Goal: Information Seeking & Learning: Learn about a topic

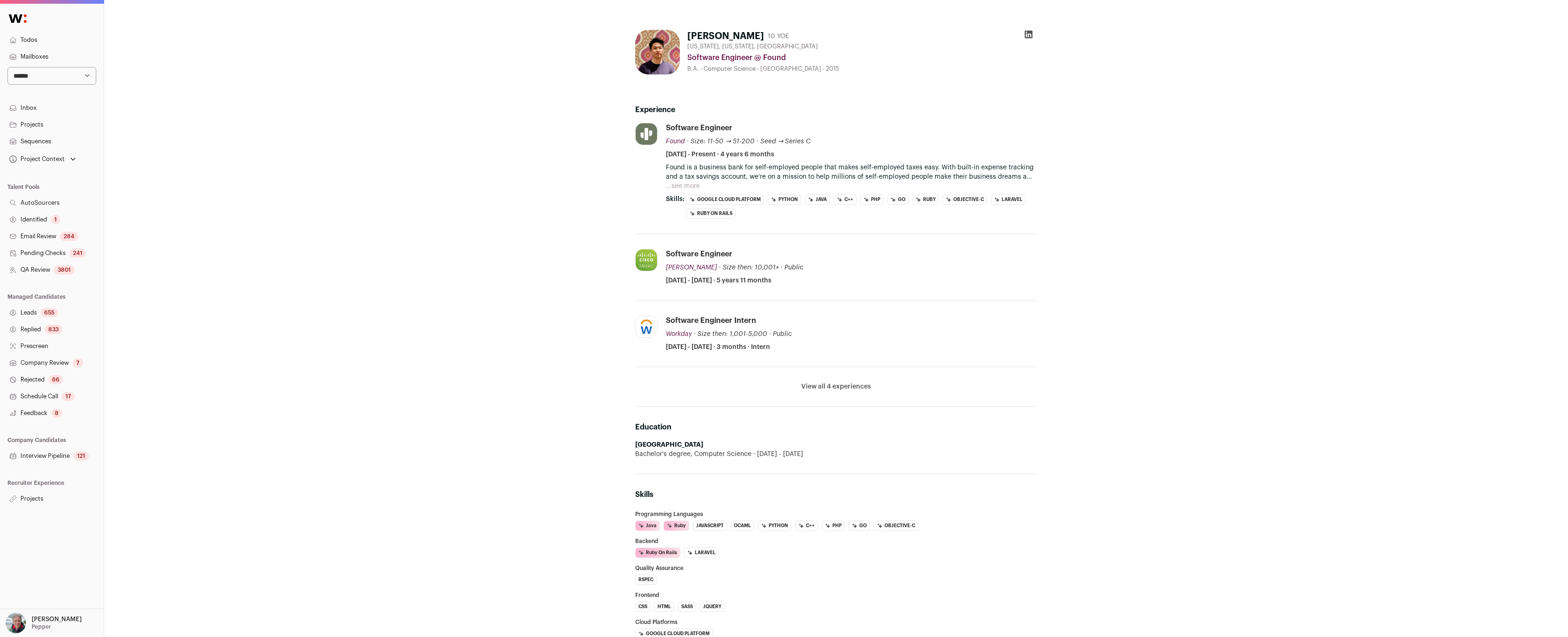
click at [501, 297] on div "James Park 10 YOE New York, New York, United States Software Engineer @ Found B…" at bounding box center [836, 360] width 1464 height 720
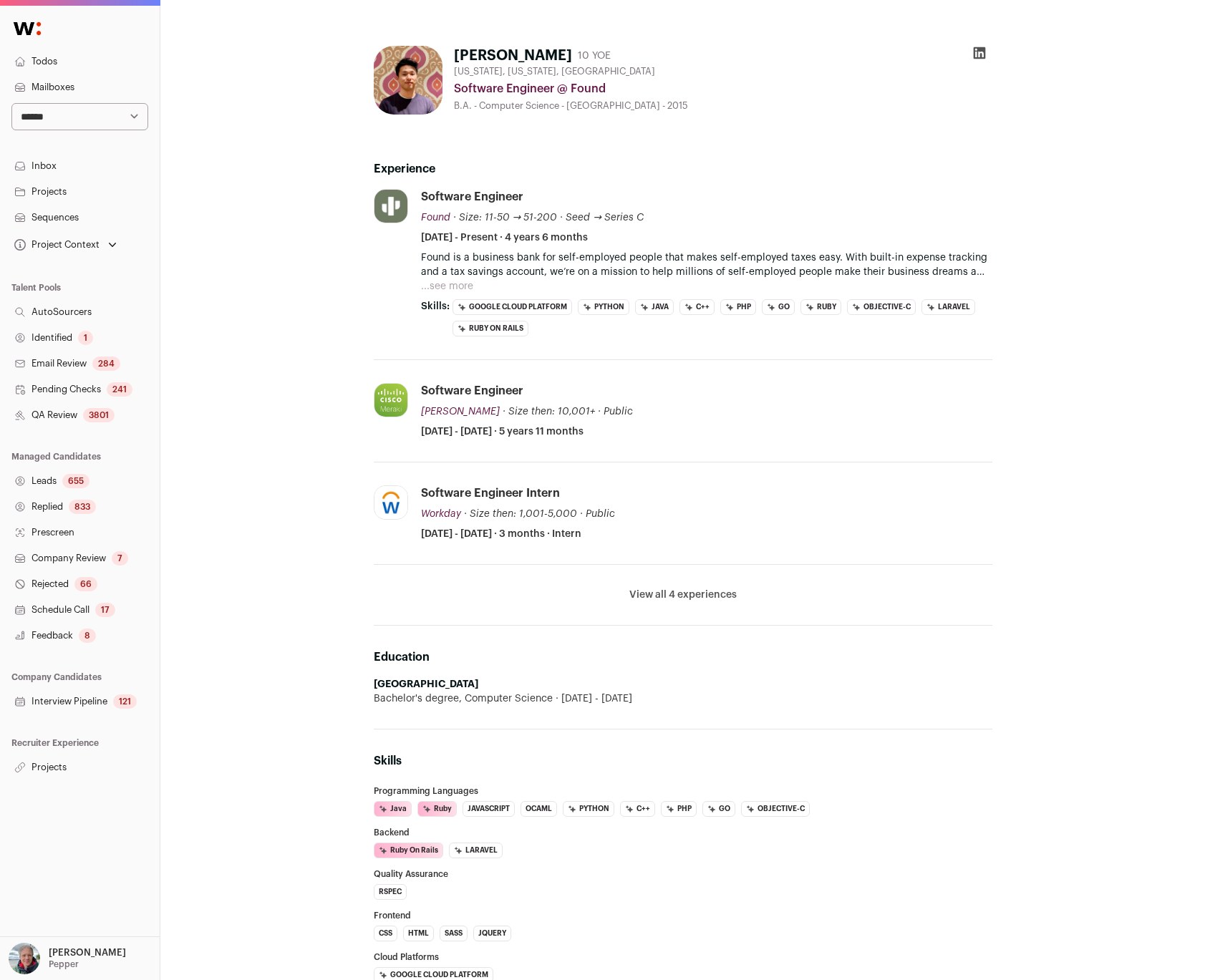
click at [245, 292] on div "James Park 10 YOE New York, New York, United States Software Engineer @ Found B…" at bounding box center [682, 554] width 1045 height 1108
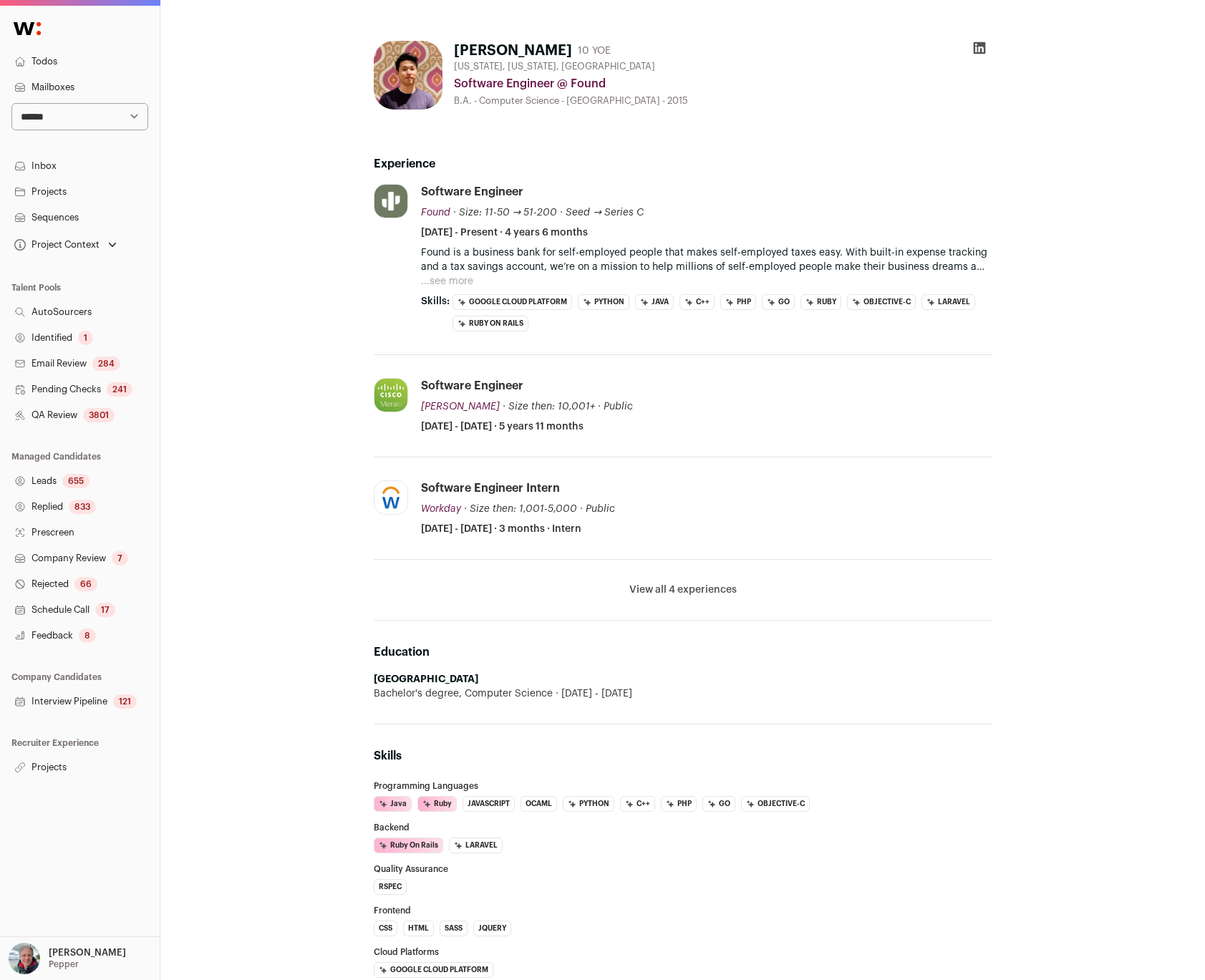
scroll to position [7, 0]
click at [287, 119] on div "James Park 10 YOE New York, New York, United States Software Engineer @ Found B…" at bounding box center [682, 548] width 859 height 1040
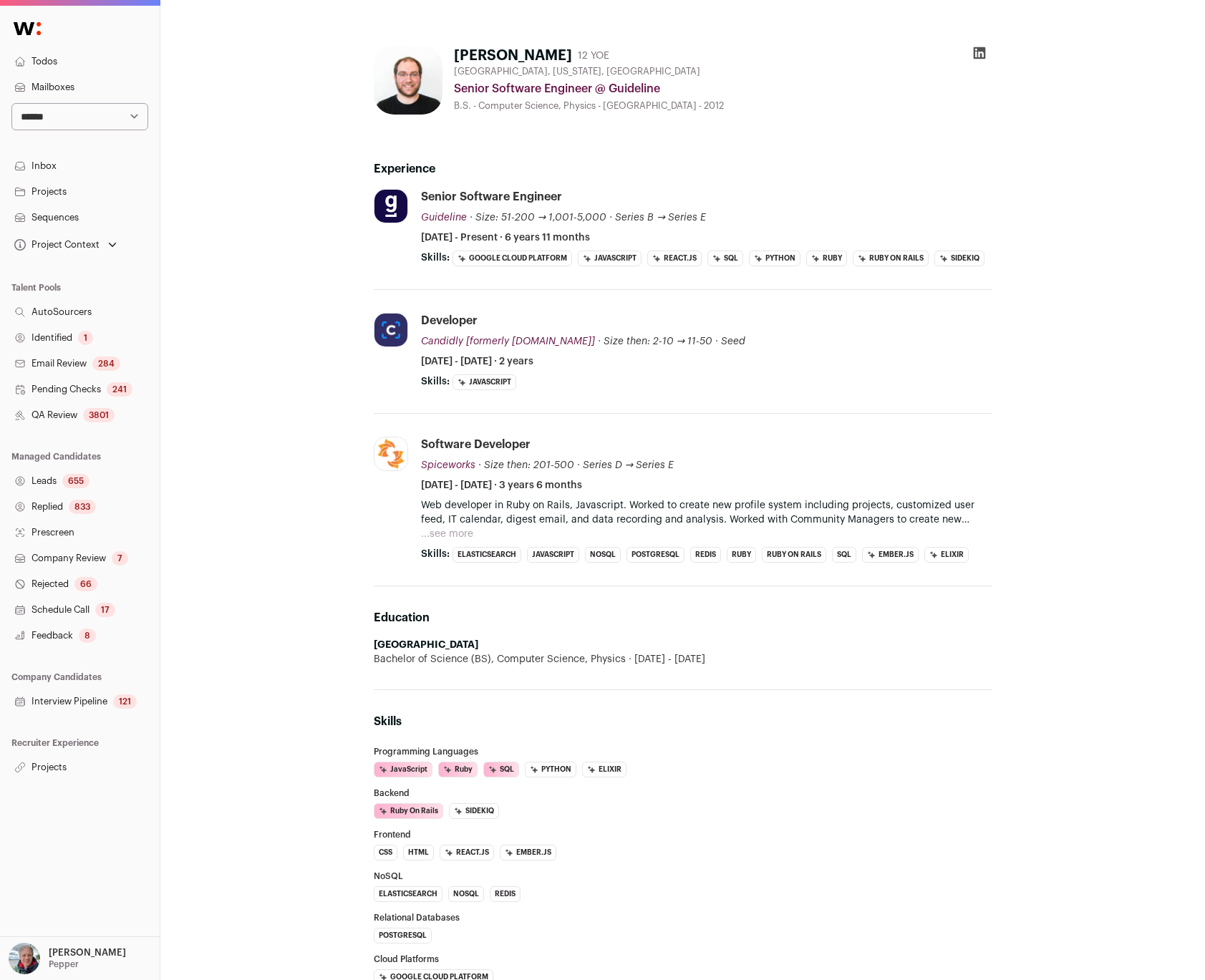
click at [287, 284] on div "Andrew McKinnie 12 YOE Austin, Texas, United States Senior Software Engineer @ …" at bounding box center [682, 576] width 859 height 1084
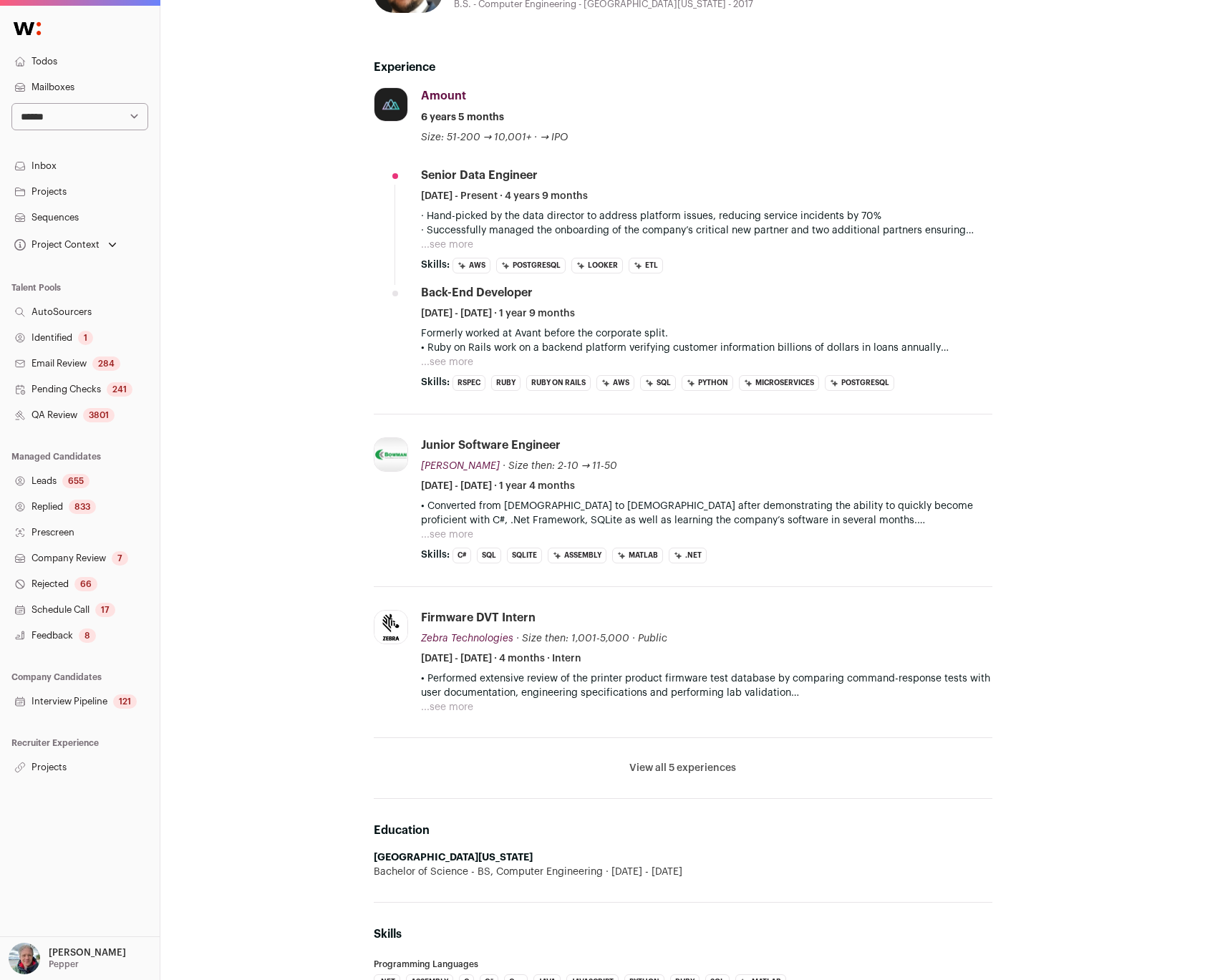
scroll to position [101, 0]
click at [455, 245] on button "...see more" at bounding box center [447, 245] width 52 height 14
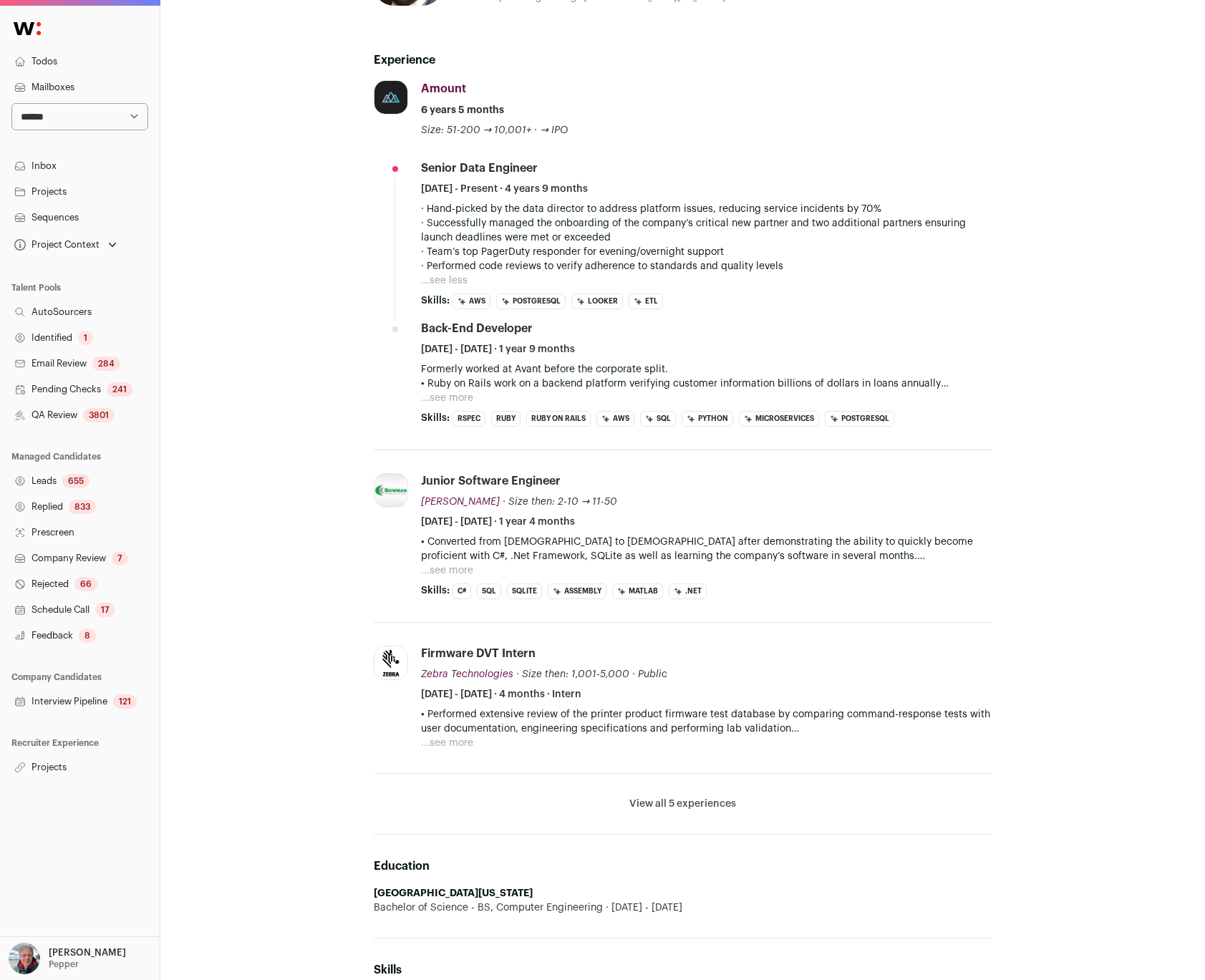
scroll to position [0, 0]
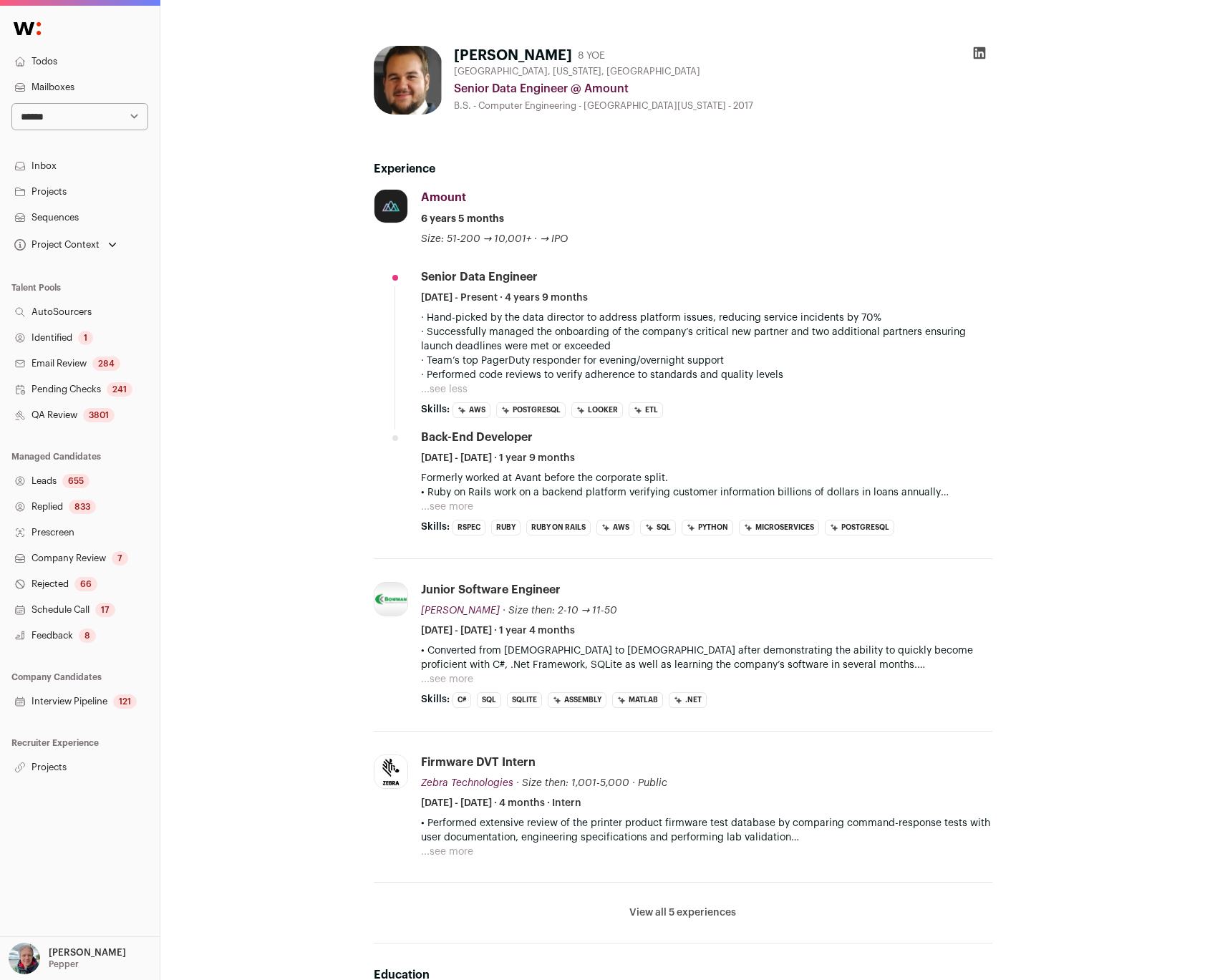
click at [441, 843] on p "• Performed extensive review of the printer product firmware test database by c…" at bounding box center [707, 830] width 572 height 29
click at [442, 851] on button "...see more" at bounding box center [447, 851] width 52 height 14
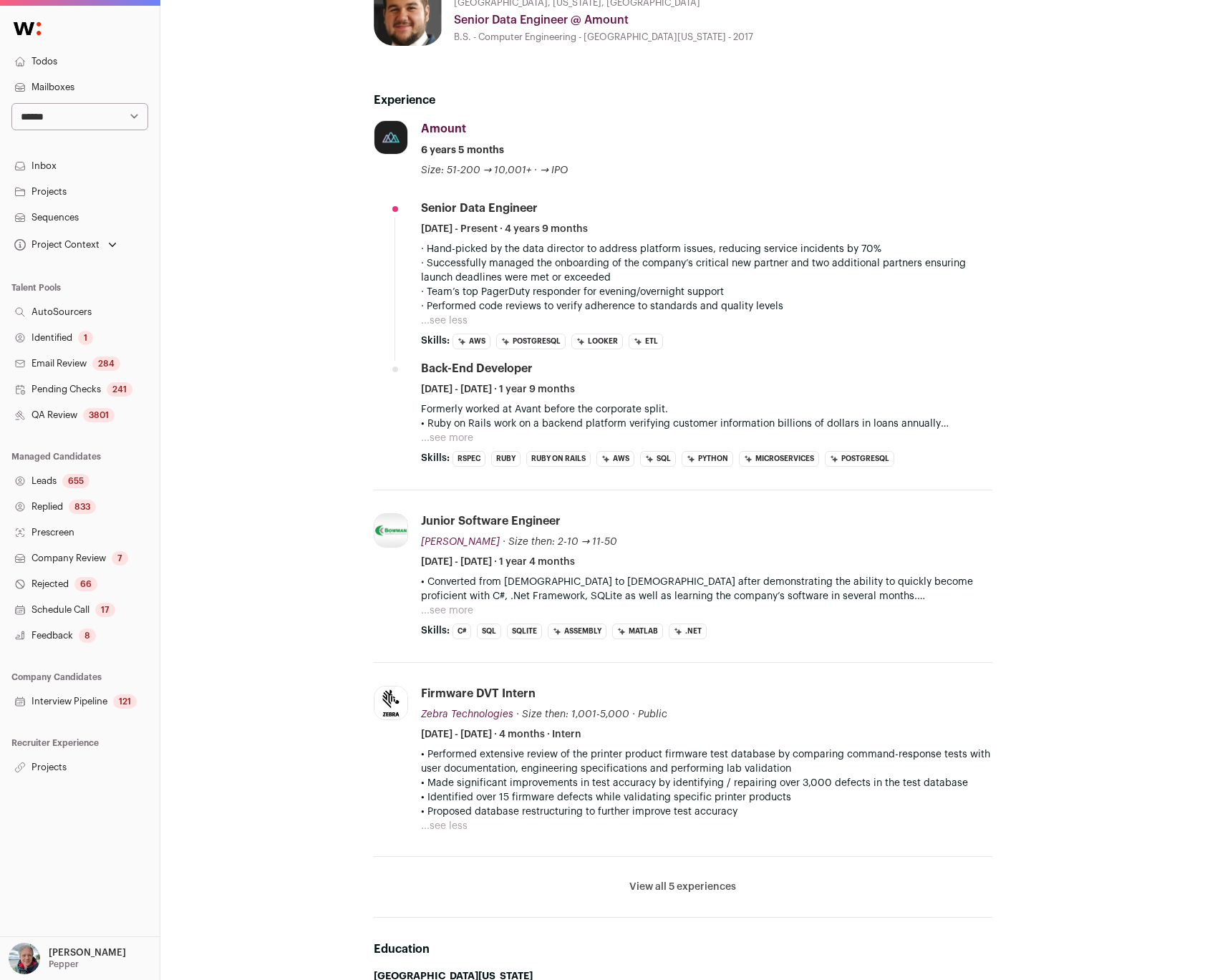
scroll to position [71, 0]
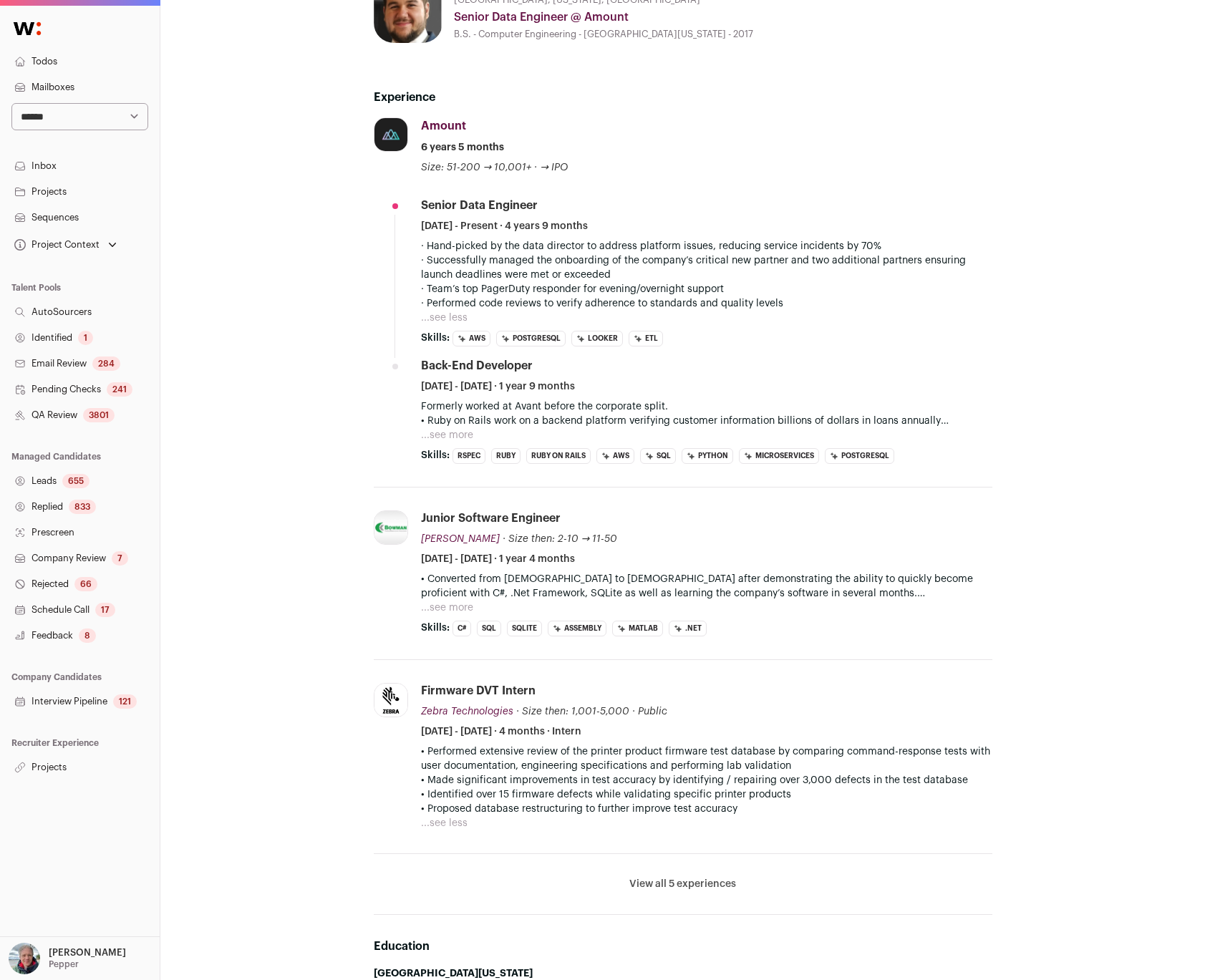
click at [320, 240] on div "Jonathan Rakushin-Weinstein 8 YOE Chicago, Illinois, United States Senior Data …" at bounding box center [682, 808] width 859 height 1691
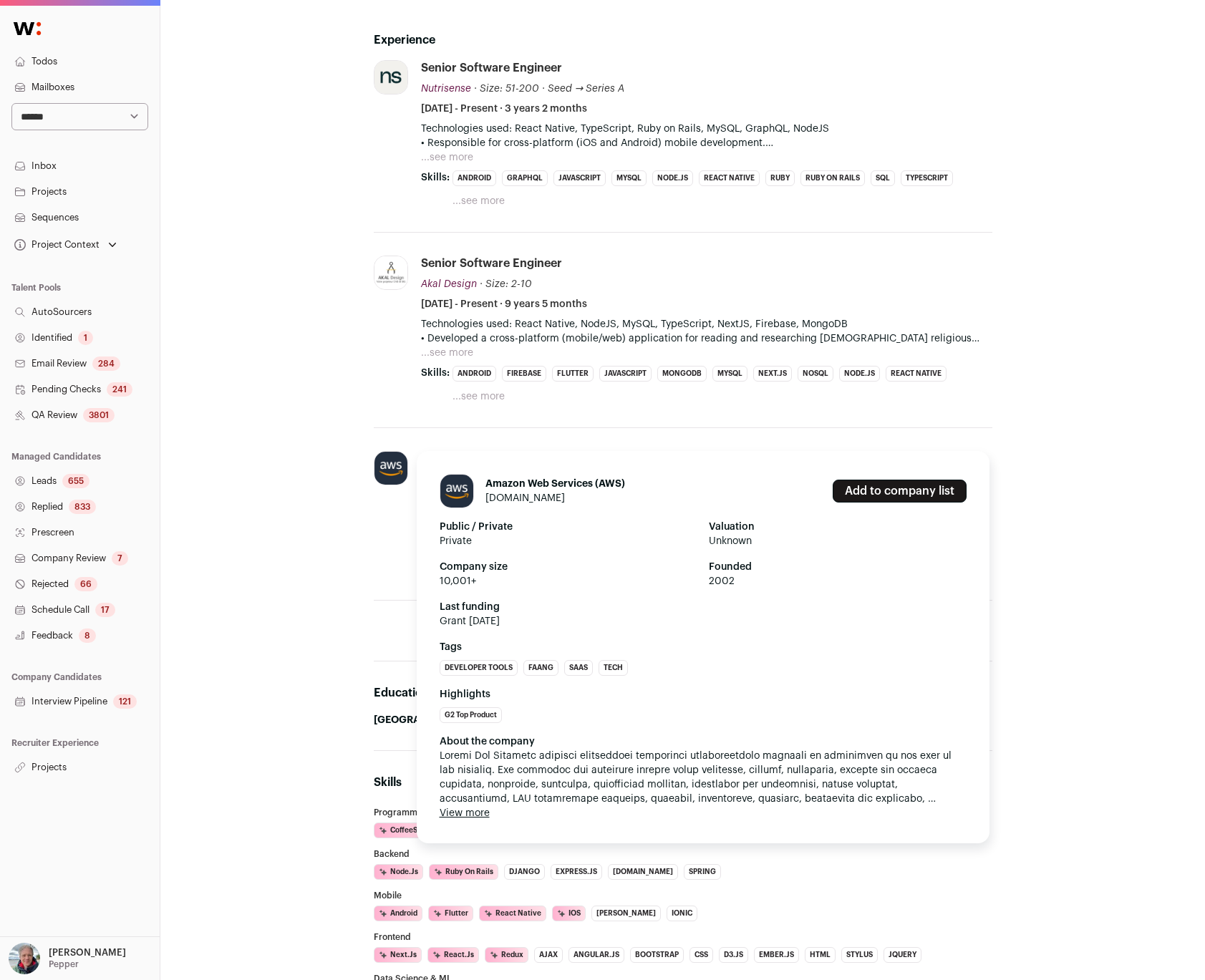
scroll to position [144, 0]
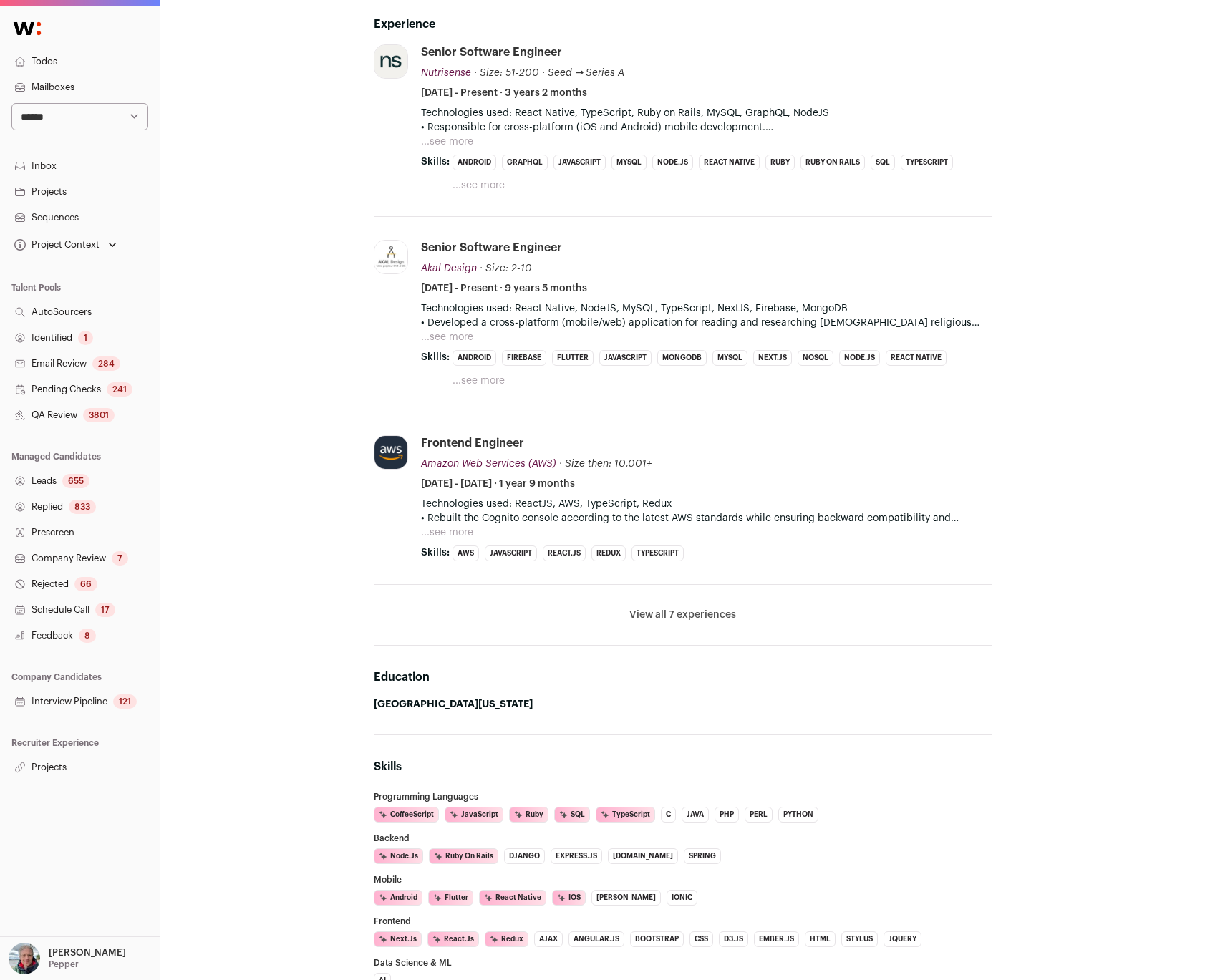
click at [700, 609] on button "View all 7 experiences" at bounding box center [683, 615] width 107 height 14
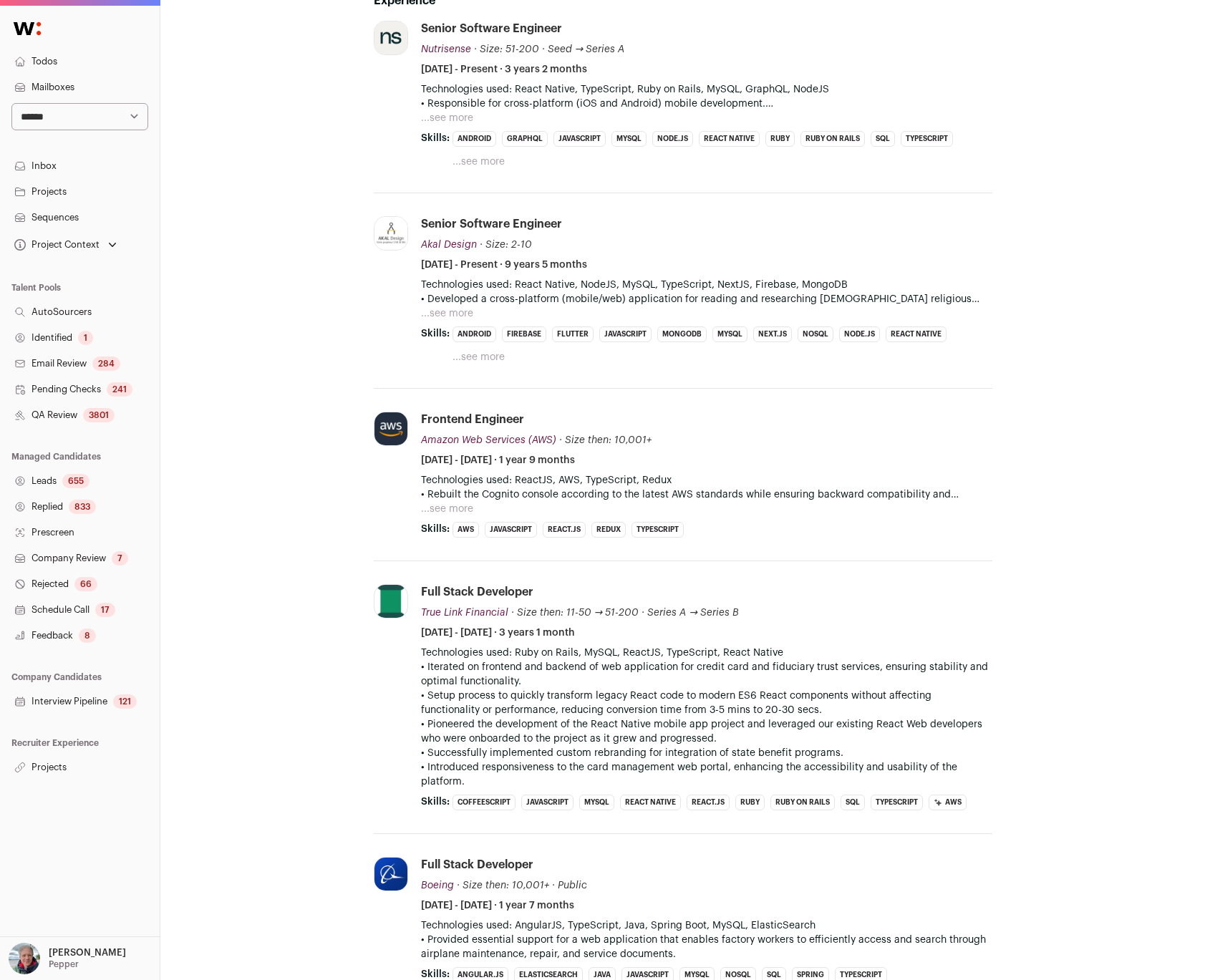
scroll to position [162, 0]
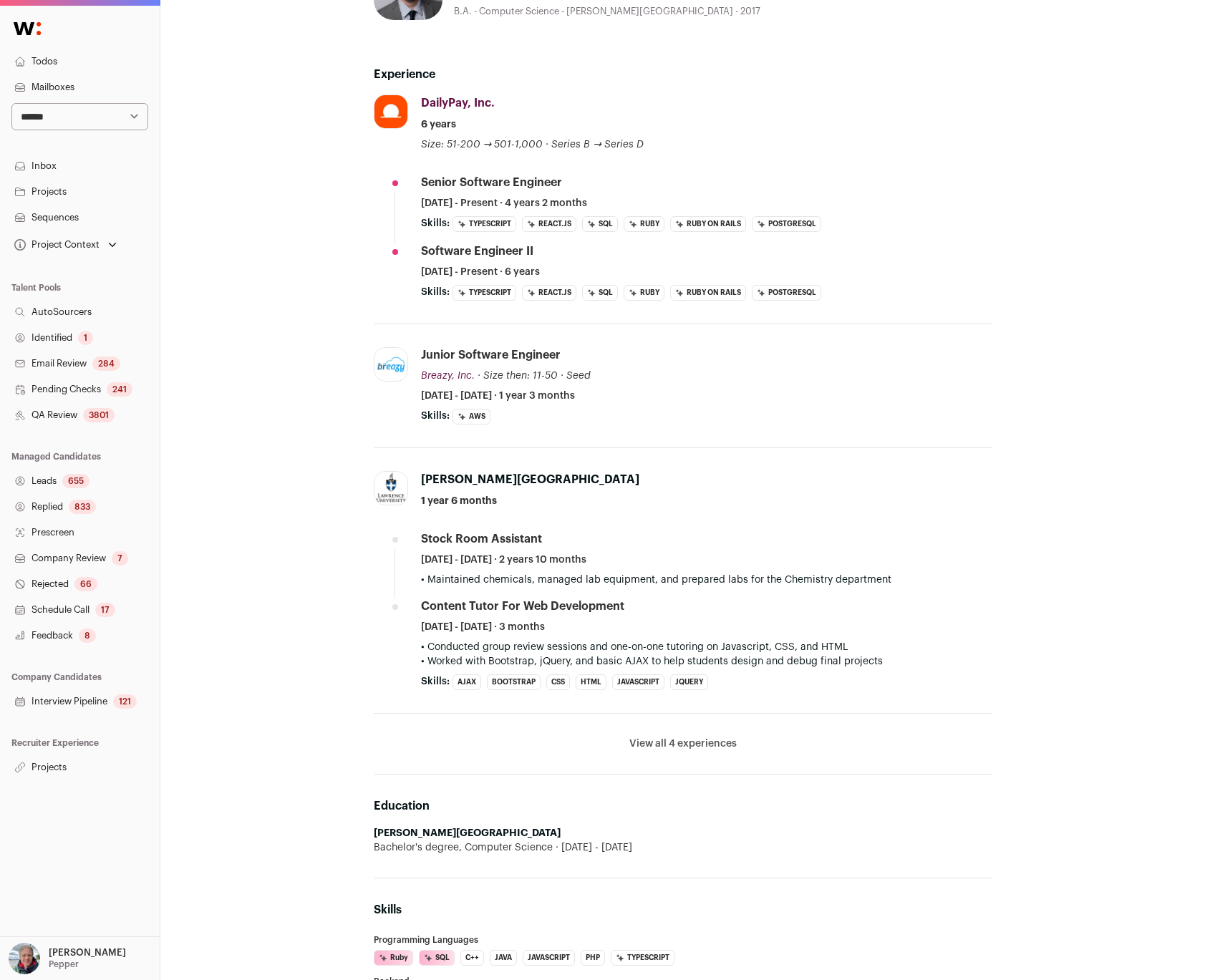
scroll to position [96, 0]
click at [305, 225] on div "Remy Carr 7 YOE New York, New York, United States Senior Software Engineer @ Da…" at bounding box center [682, 960] width 859 height 2042
